Goal: Information Seeking & Learning: Learn about a topic

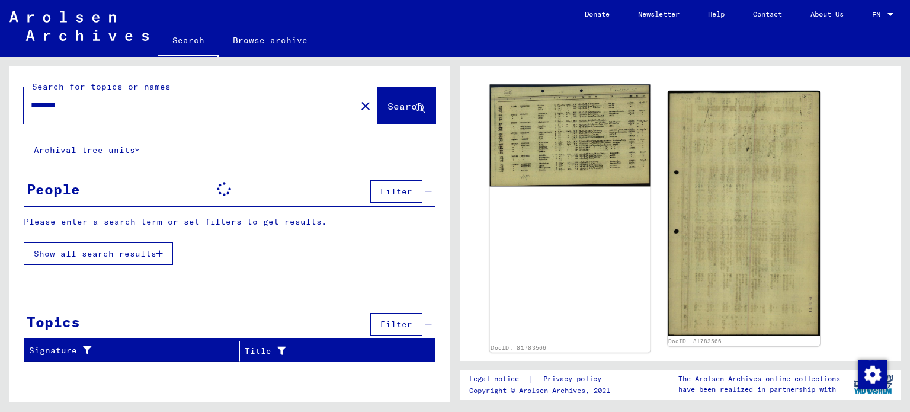
scroll to position [118, 0]
click at [589, 129] on img at bounding box center [570, 135] width 160 height 102
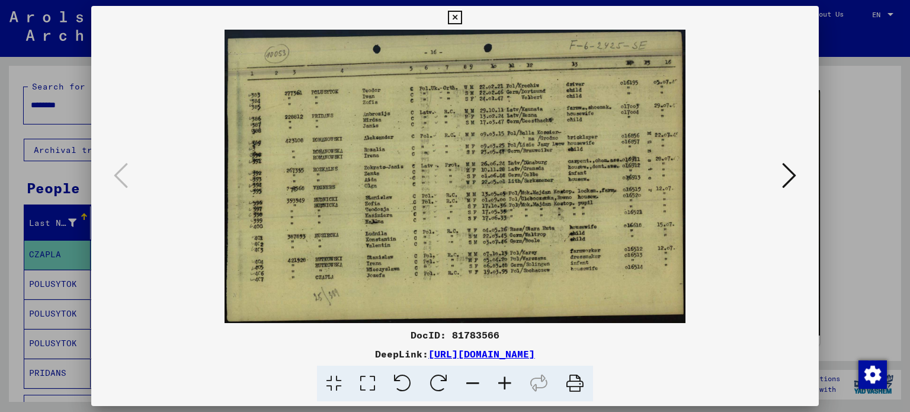
click at [507, 383] on icon at bounding box center [505, 384] width 32 height 36
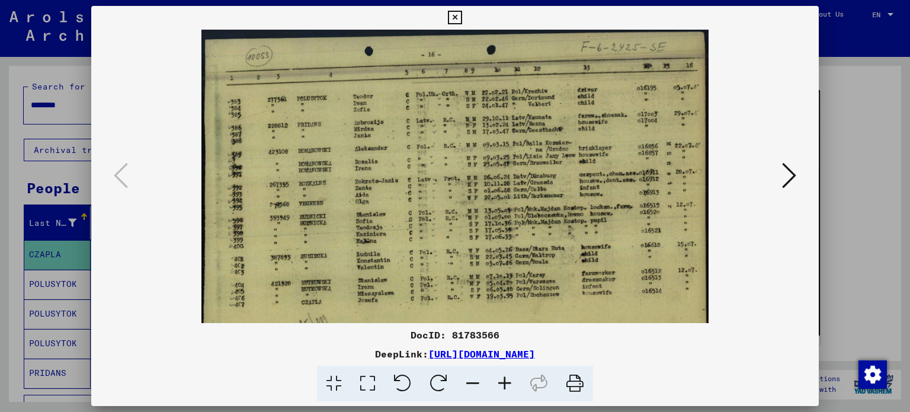
click at [505, 383] on icon at bounding box center [505, 384] width 32 height 36
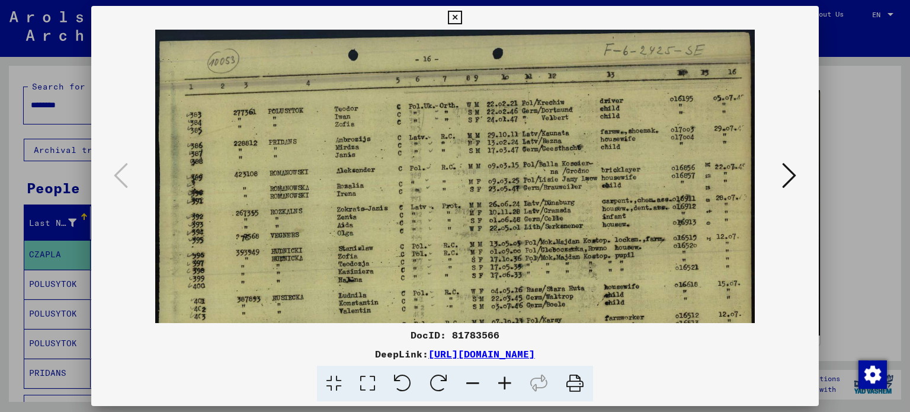
click at [504, 381] on icon at bounding box center [505, 384] width 32 height 36
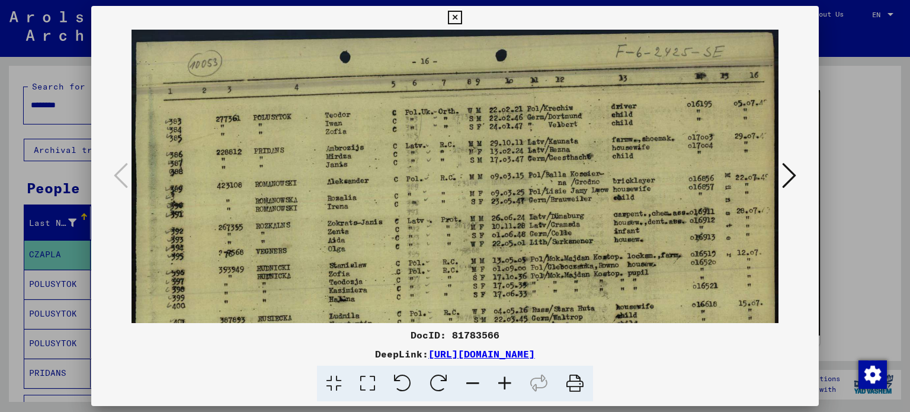
click at [504, 381] on icon at bounding box center [505, 384] width 32 height 36
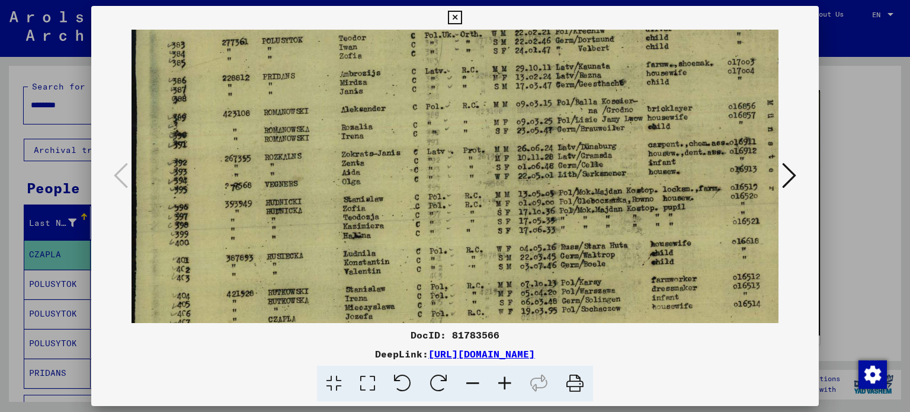
drag, startPoint x: 504, startPoint y: 243, endPoint x: 531, endPoint y: 162, distance: 85.2
click at [531, 162] on img at bounding box center [478, 167] width 693 height 441
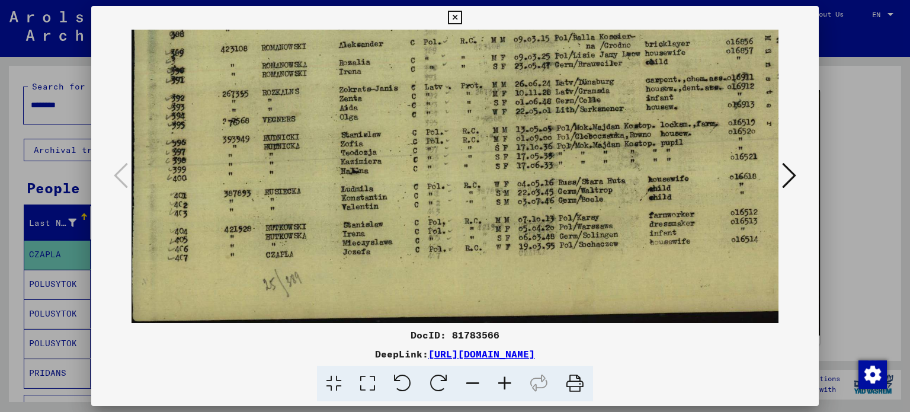
drag, startPoint x: 545, startPoint y: 194, endPoint x: 542, endPoint y: 134, distance: 59.3
click at [542, 134] on img at bounding box center [475, 102] width 693 height 441
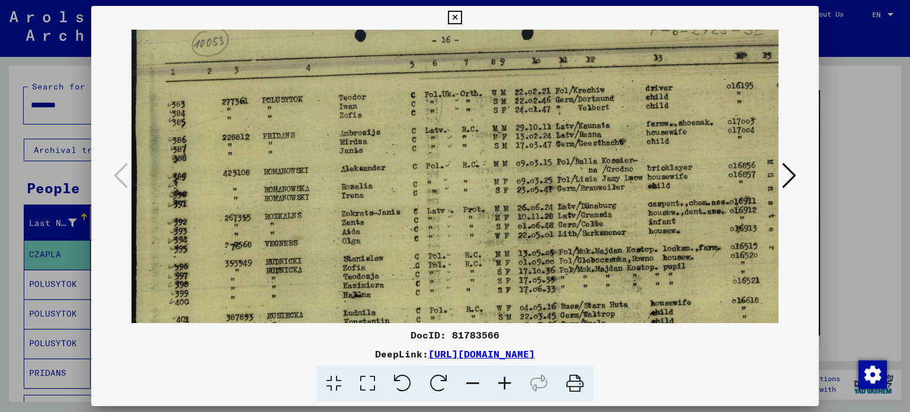
scroll to position [19, 0]
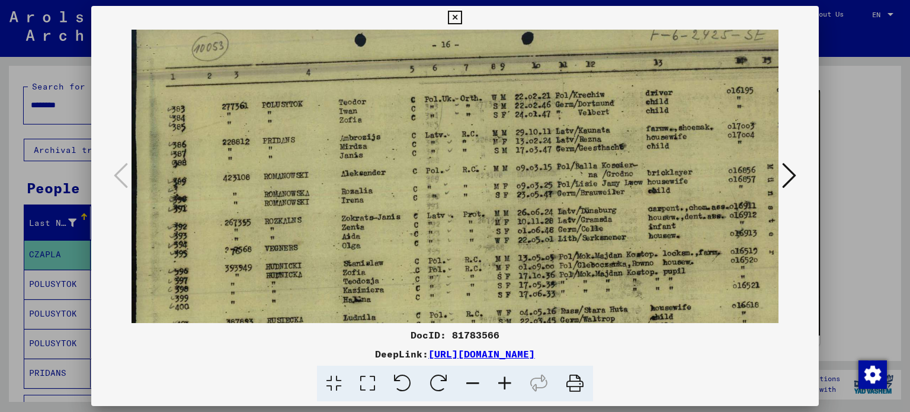
drag, startPoint x: 547, startPoint y: 166, endPoint x: 571, endPoint y: 281, distance: 116.8
click at [571, 281] on img at bounding box center [478, 231] width 693 height 441
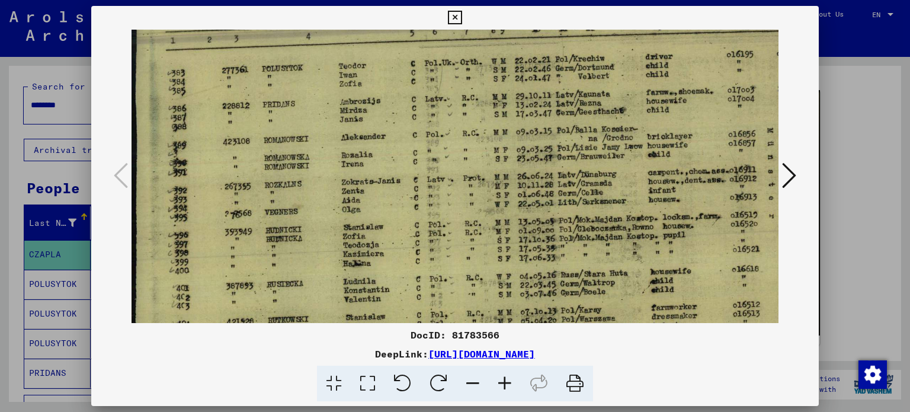
scroll to position [90, 0]
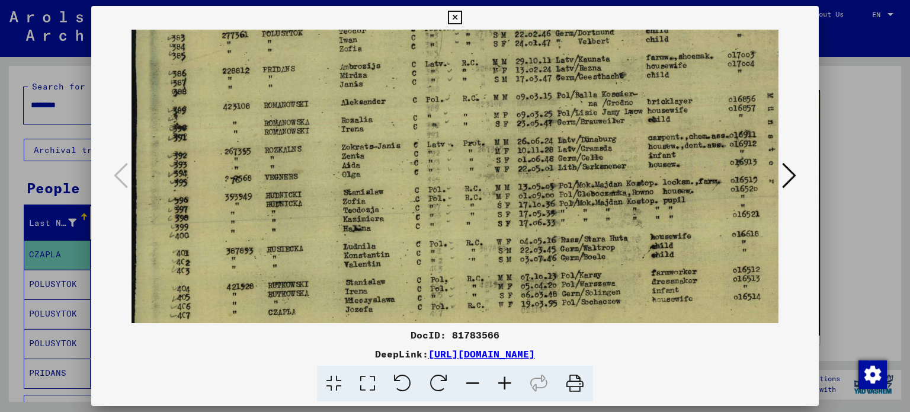
drag, startPoint x: 572, startPoint y: 210, endPoint x: 581, endPoint y: 140, distance: 70.5
click at [581, 140] on img at bounding box center [478, 160] width 693 height 441
click at [512, 379] on icon at bounding box center [505, 384] width 32 height 36
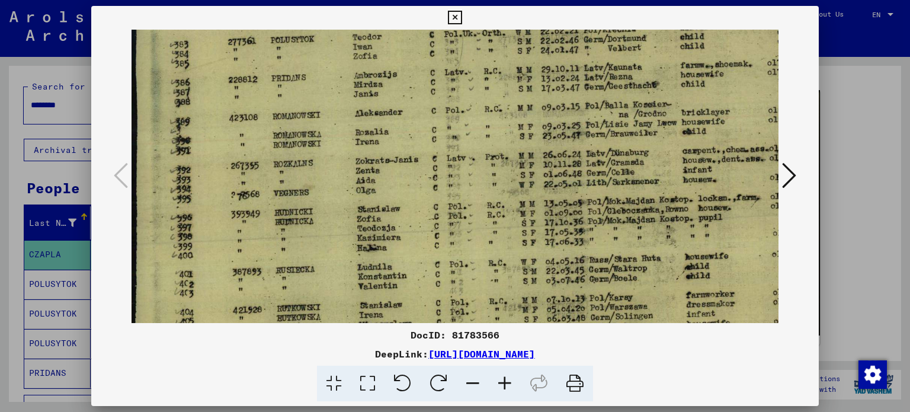
click at [512, 379] on icon at bounding box center [505, 384] width 32 height 36
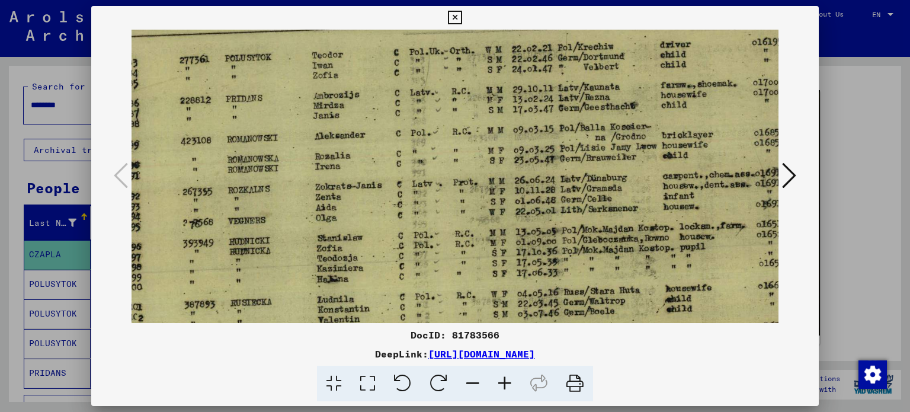
scroll to position [81, 20]
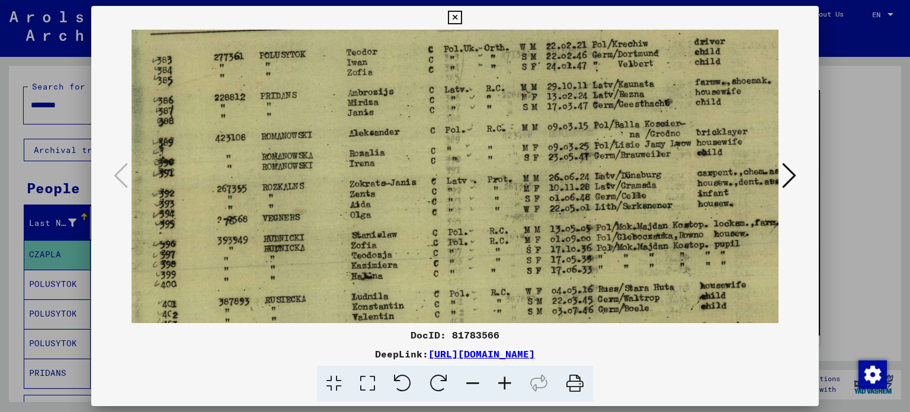
drag, startPoint x: 548, startPoint y: 222, endPoint x: 533, endPoint y: 234, distance: 19.0
click at [533, 234] on img at bounding box center [504, 198] width 786 height 501
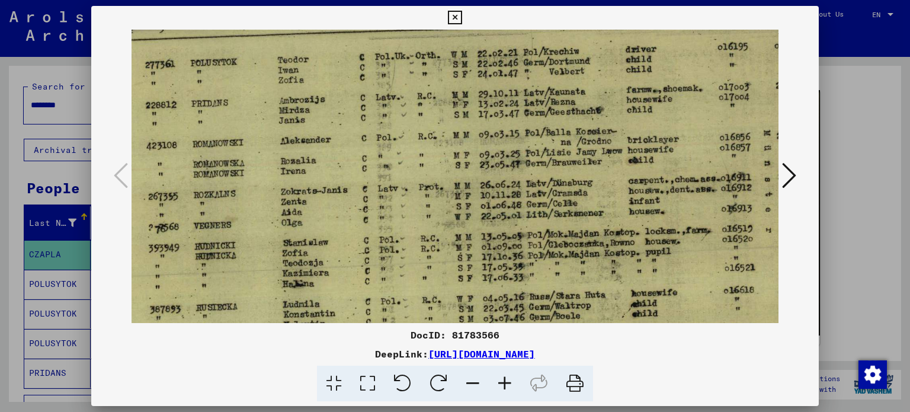
drag, startPoint x: 592, startPoint y: 244, endPoint x: 524, endPoint y: 254, distance: 69.4
click at [524, 254] on img at bounding box center [436, 206] width 786 height 501
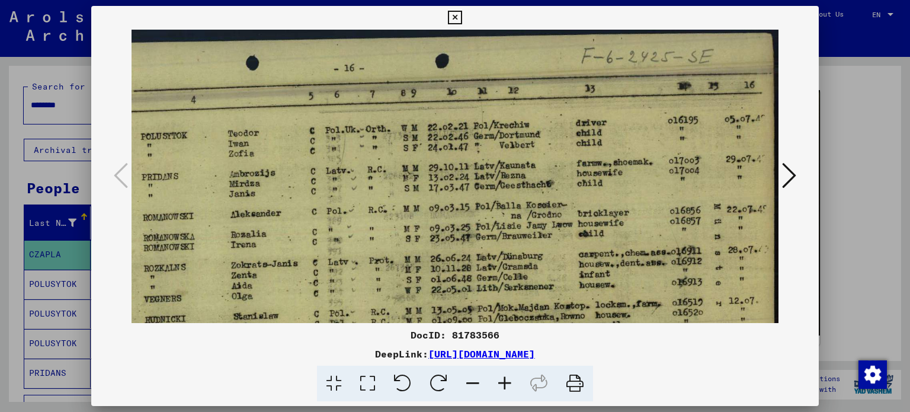
scroll to position [0, 139]
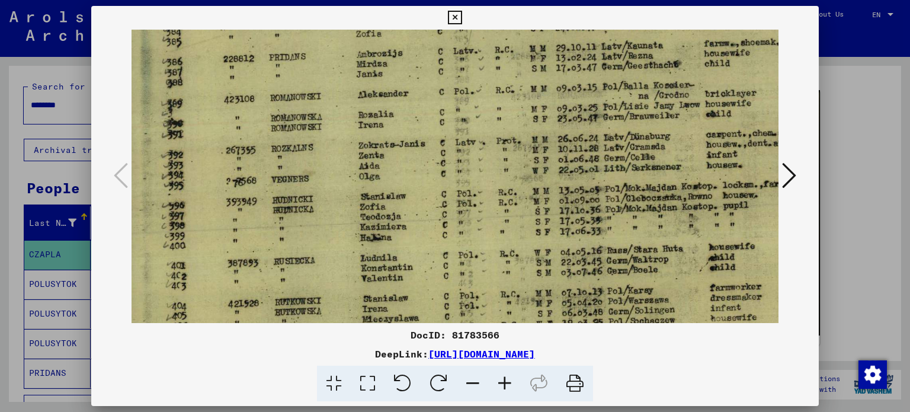
drag, startPoint x: 592, startPoint y: 201, endPoint x: 536, endPoint y: 210, distance: 56.3
click at [531, 211] on img at bounding box center [513, 160] width 786 height 501
click at [790, 178] on icon at bounding box center [789, 175] width 14 height 28
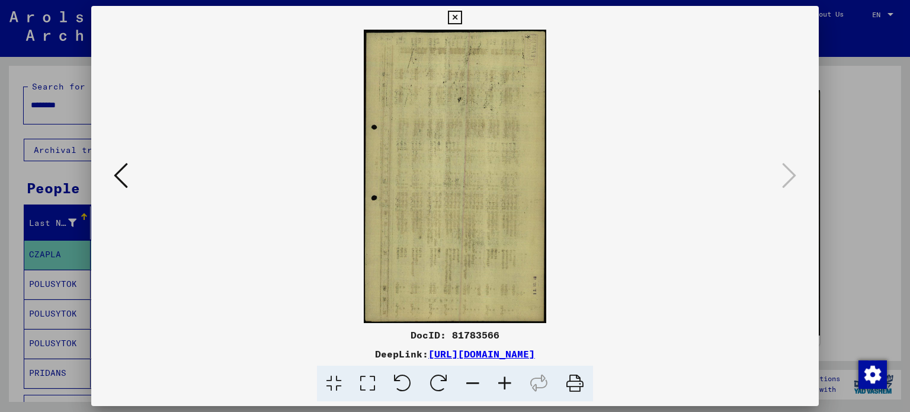
click at [453, 17] on icon at bounding box center [455, 18] width 14 height 14
